Goal: Task Accomplishment & Management: Use online tool/utility

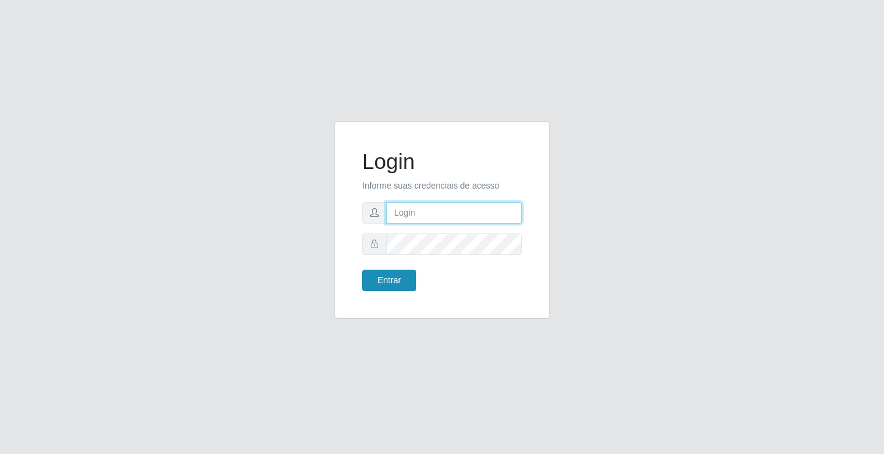
type input "[EMAIL_ADDRESS][DOMAIN_NAME]"
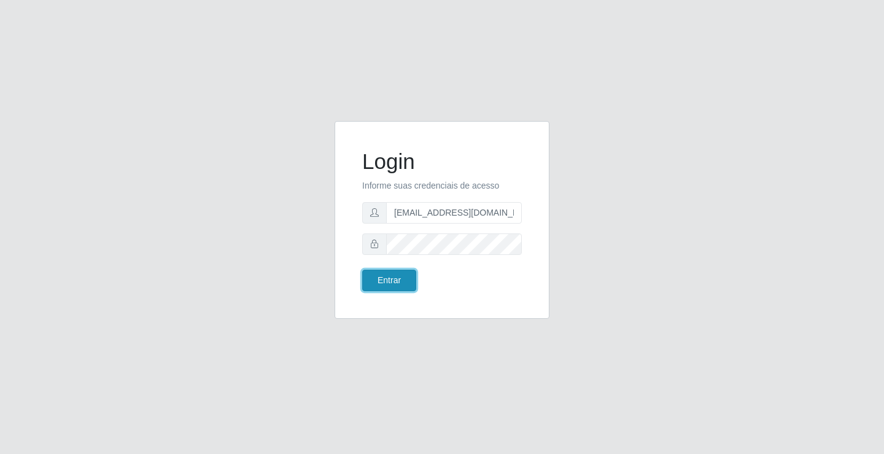
click at [400, 280] on button "Entrar" at bounding box center [389, 279] width 54 height 21
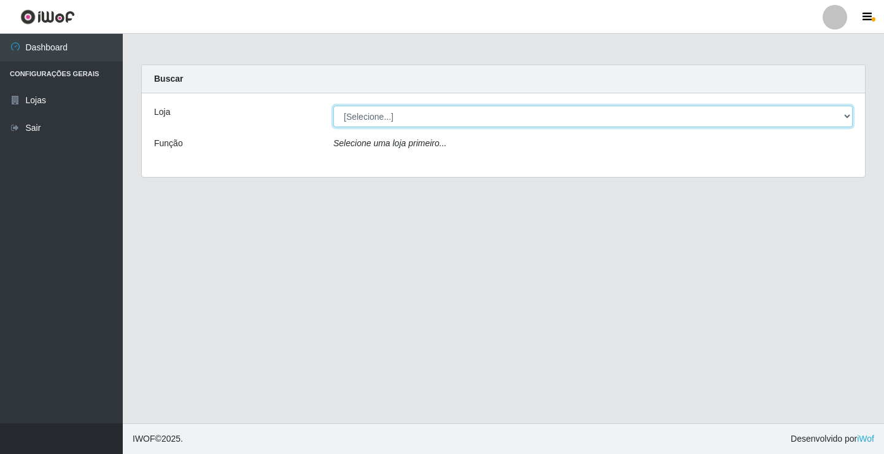
drag, startPoint x: 545, startPoint y: 109, endPoint x: 548, endPoint y: 125, distance: 16.9
click at [546, 111] on select "[Selecione...] Rede Potiguar 4 - Extremoz" at bounding box center [592, 116] width 519 height 21
select select "78"
click at [333, 106] on select "[Selecione...] Rede Potiguar 4 - Extremoz" at bounding box center [592, 116] width 519 height 21
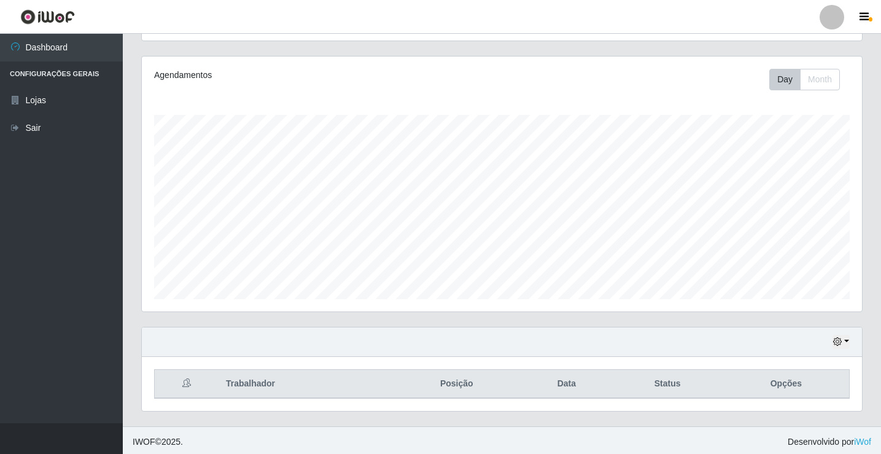
scroll to position [143, 0]
click at [842, 335] on button "button" at bounding box center [840, 338] width 17 height 14
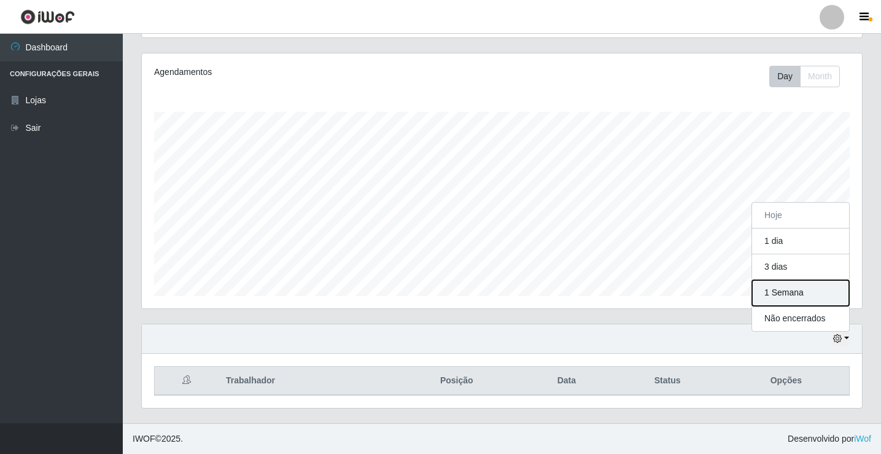
click at [802, 292] on button "1 Semana" at bounding box center [800, 293] width 97 height 26
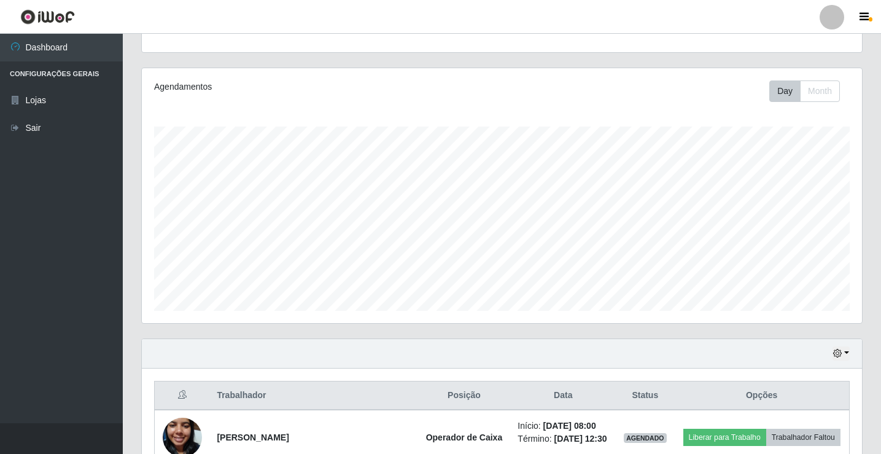
scroll to position [0, 0]
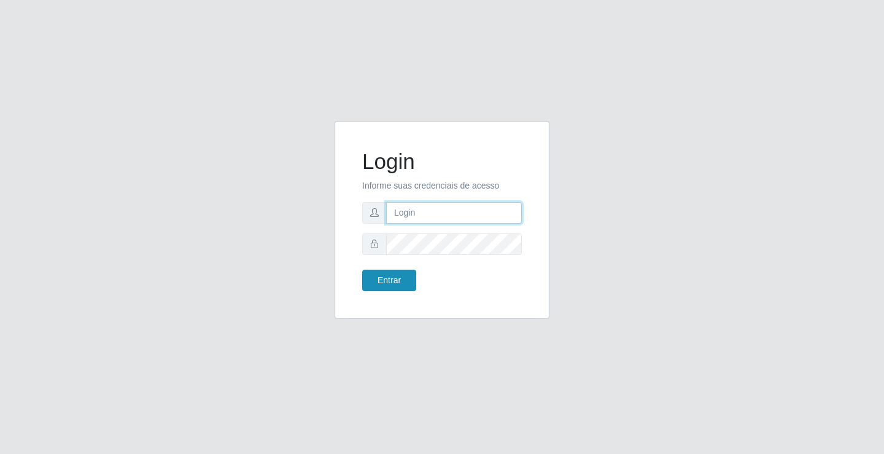
type input "[EMAIL_ADDRESS][DOMAIN_NAME]"
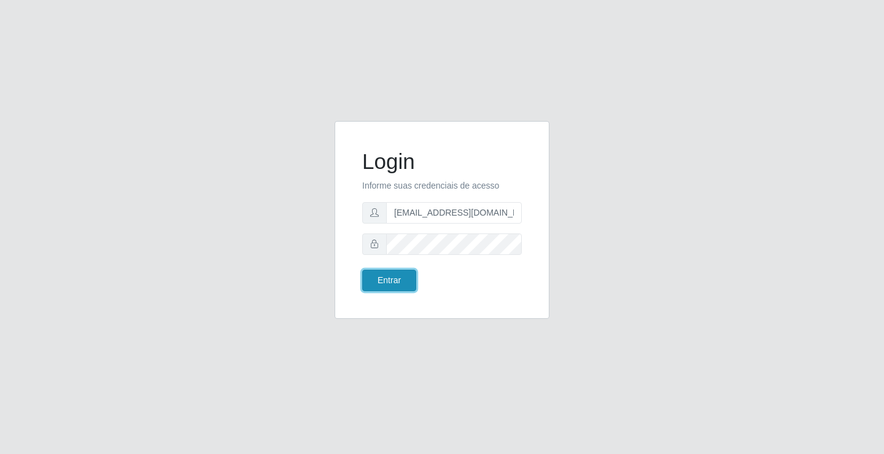
click at [401, 280] on button "Entrar" at bounding box center [389, 279] width 54 height 21
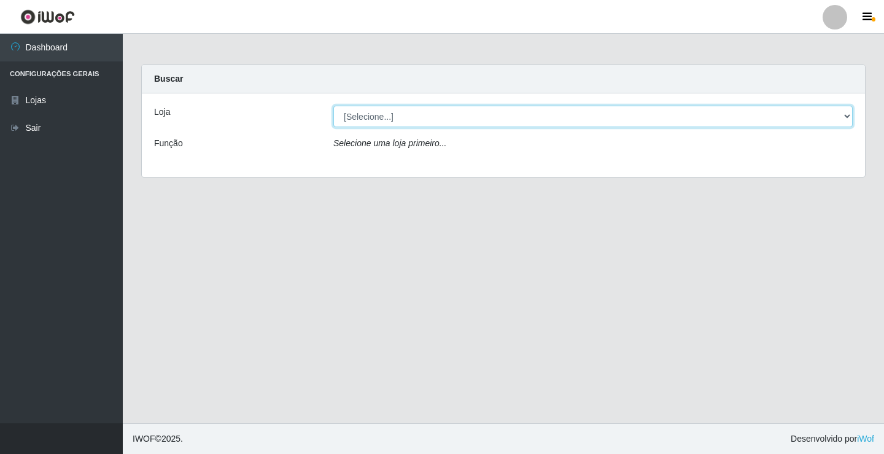
click at [517, 120] on select "[Selecione...] Rede Potiguar 4 - Extremoz" at bounding box center [592, 116] width 519 height 21
select select "78"
click at [333, 106] on select "[Selecione...] Rede Potiguar 4 - Extremoz" at bounding box center [592, 116] width 519 height 21
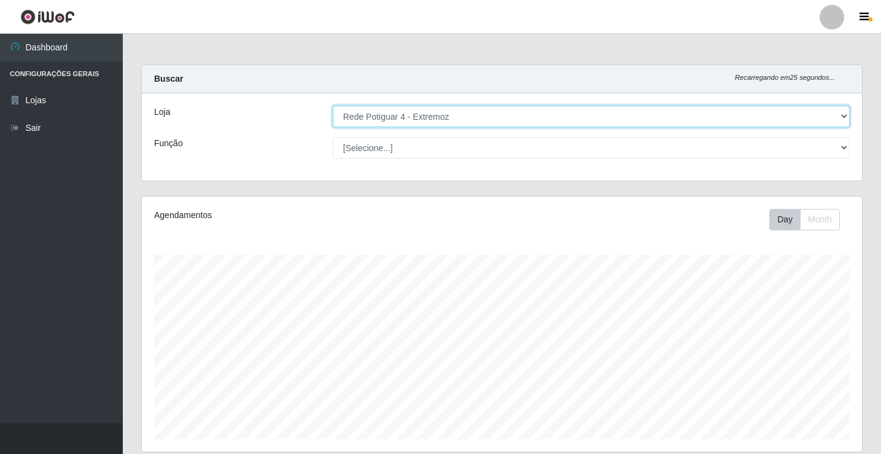
scroll to position [143, 0]
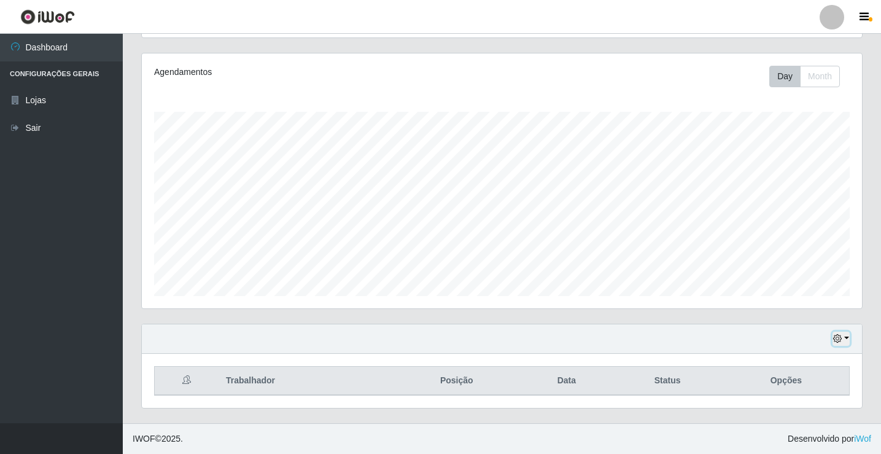
click at [843, 340] on button "button" at bounding box center [840, 338] width 17 height 14
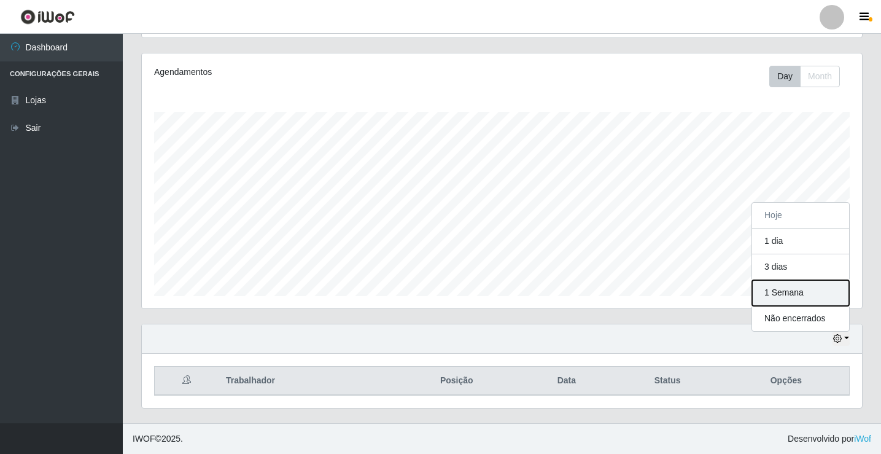
click at [808, 301] on button "1 Semana" at bounding box center [800, 293] width 97 height 26
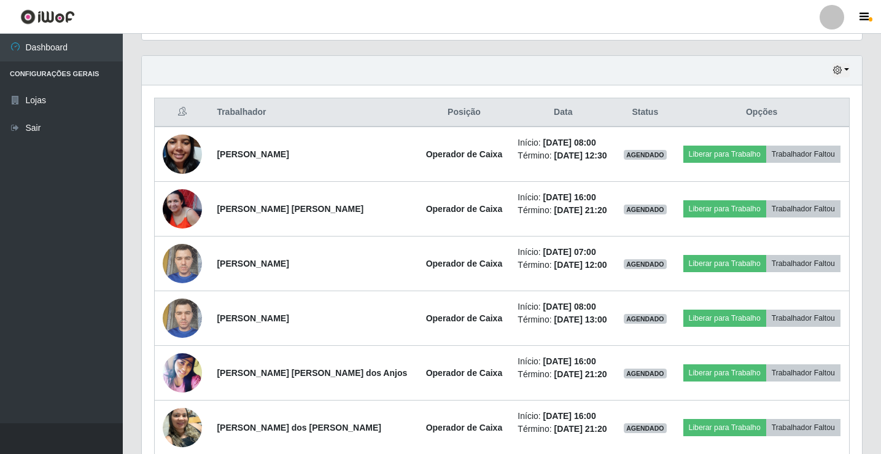
scroll to position [389, 0]
